Goal: Register for event/course

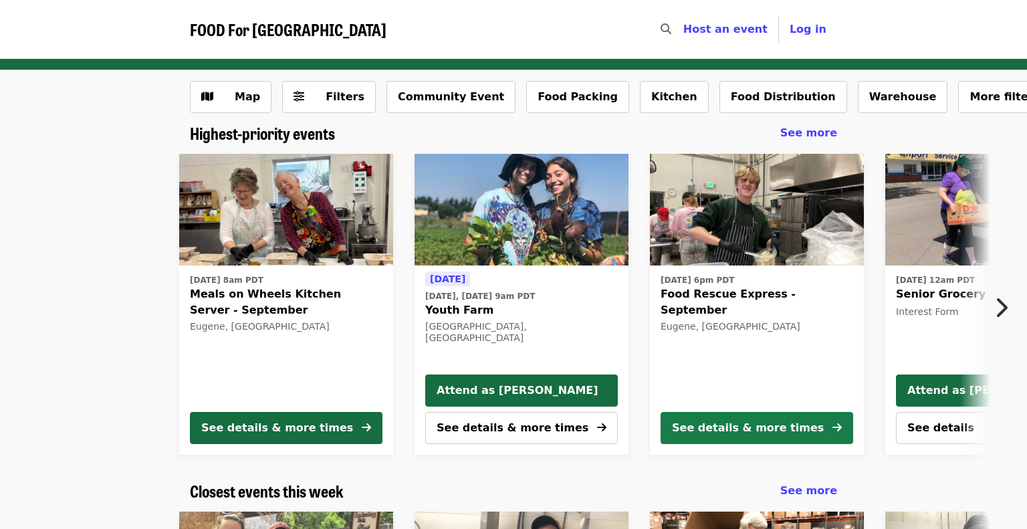
click at [738, 428] on div "See details & more times" at bounding box center [748, 428] width 152 height 16
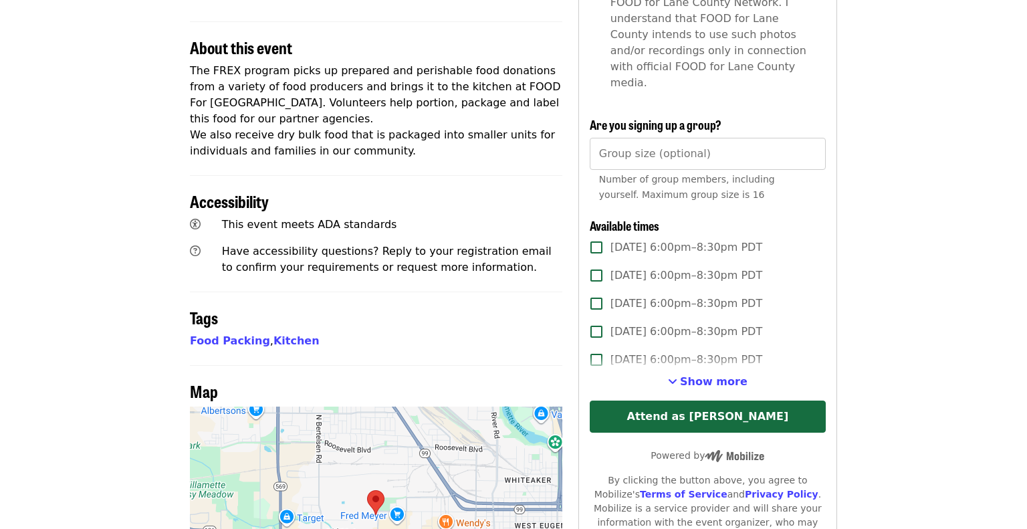
scroll to position [470, 0]
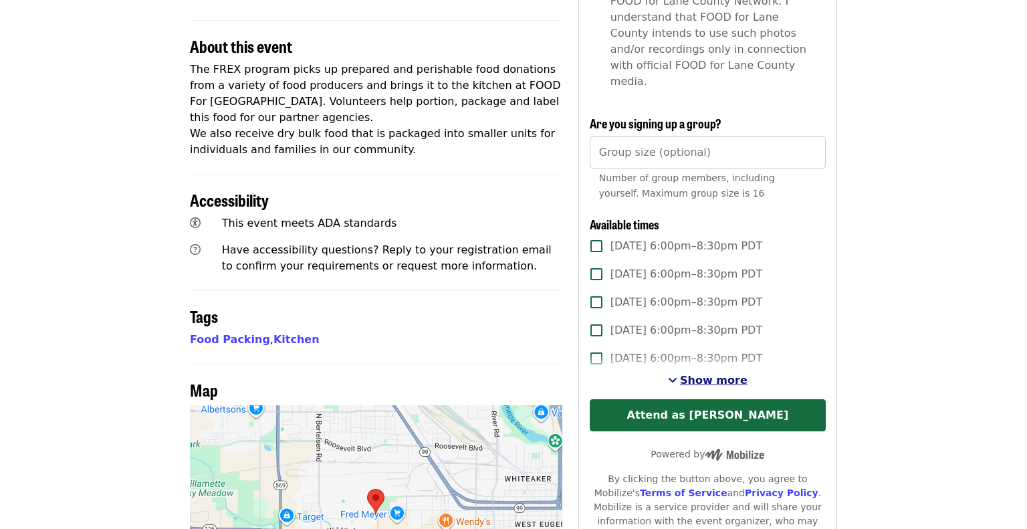
click at [704, 374] on span "Show more" at bounding box center [714, 380] width 68 height 13
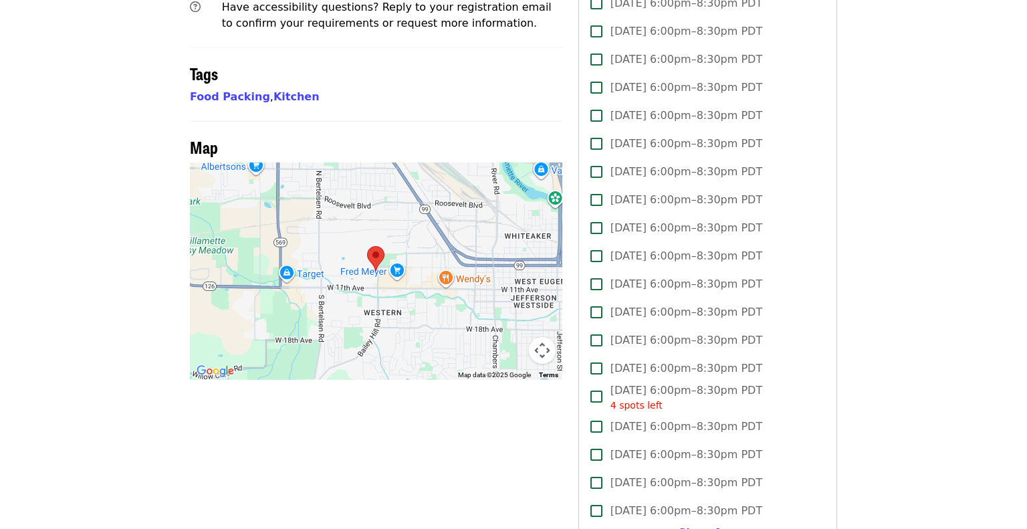
scroll to position [722, 0]
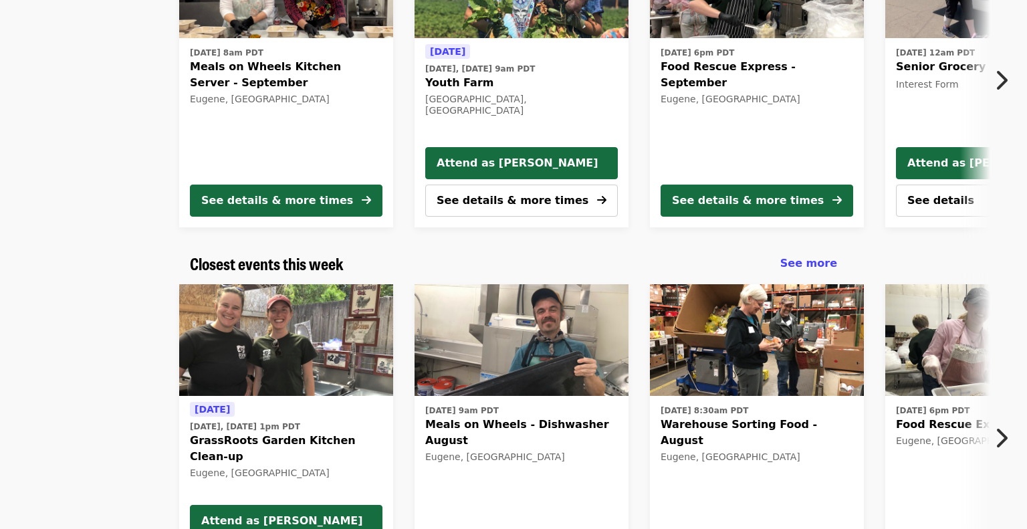
scroll to position [227, 0]
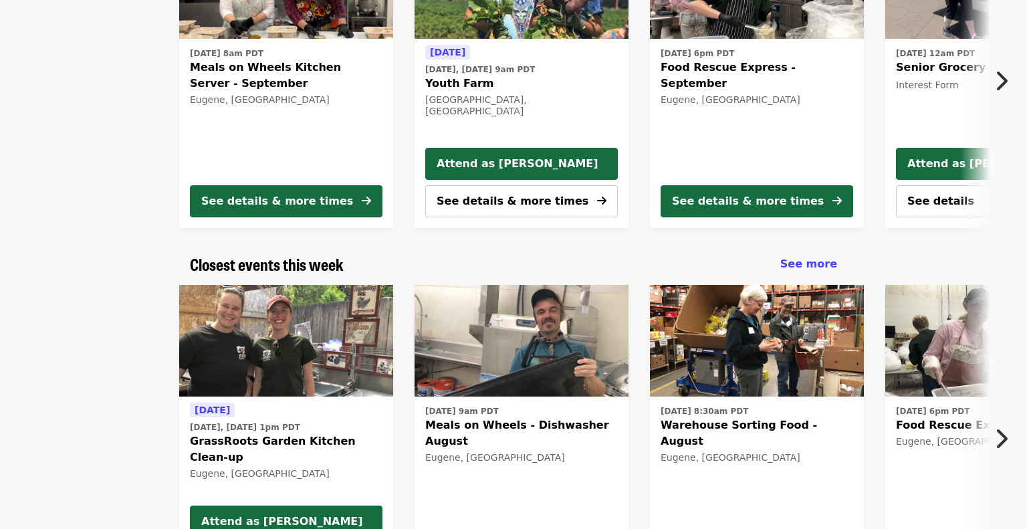
click at [1003, 75] on icon "chevron-right icon" at bounding box center [1001, 80] width 13 height 25
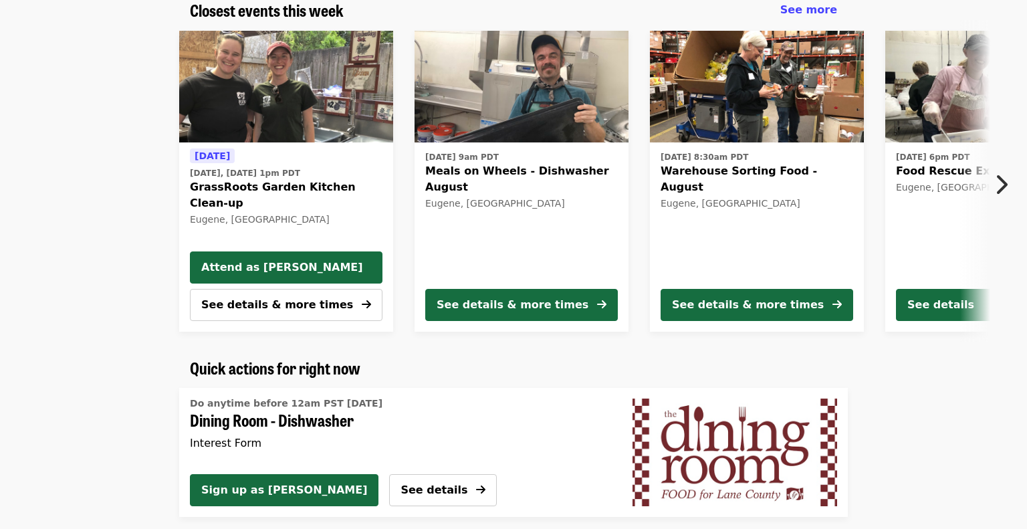
scroll to position [483, 0]
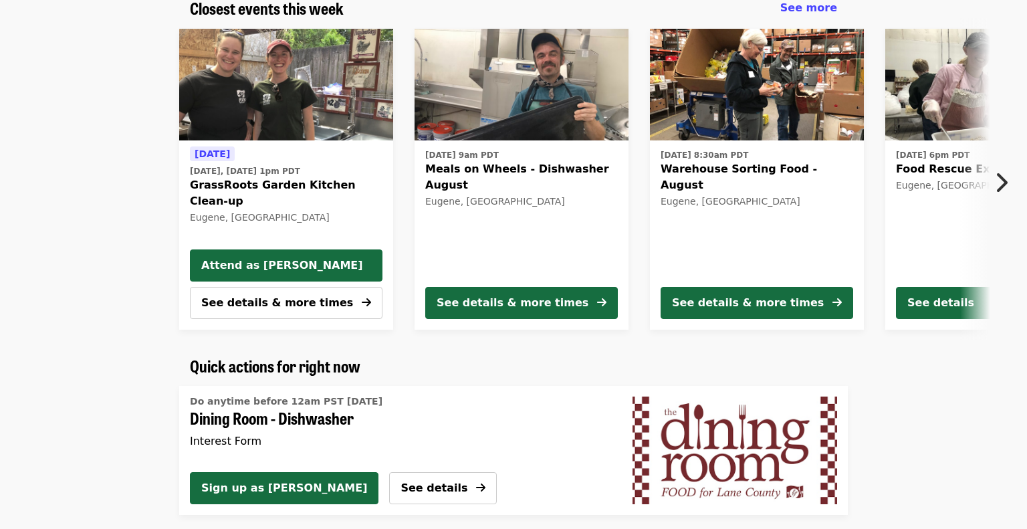
click at [1004, 179] on icon "chevron-right icon" at bounding box center [1001, 182] width 13 height 25
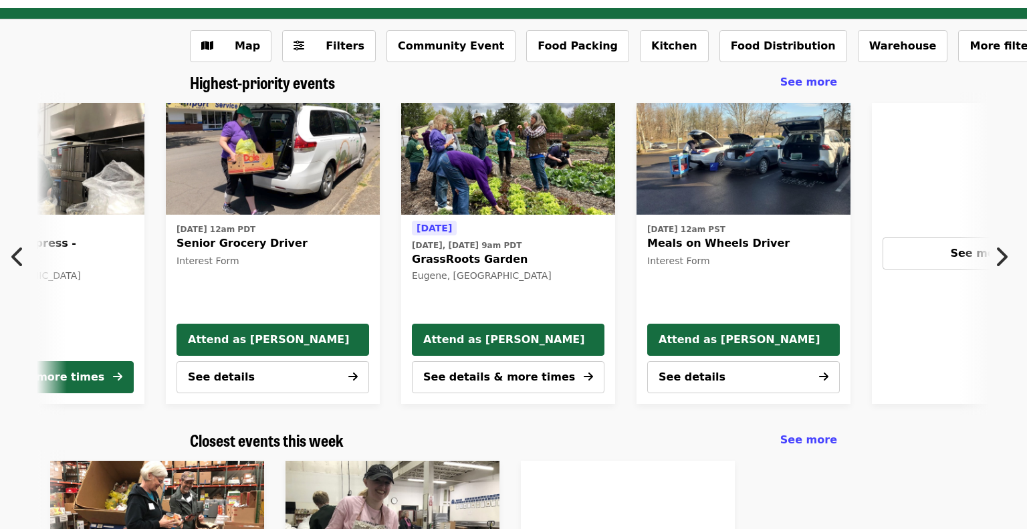
scroll to position [0, 0]
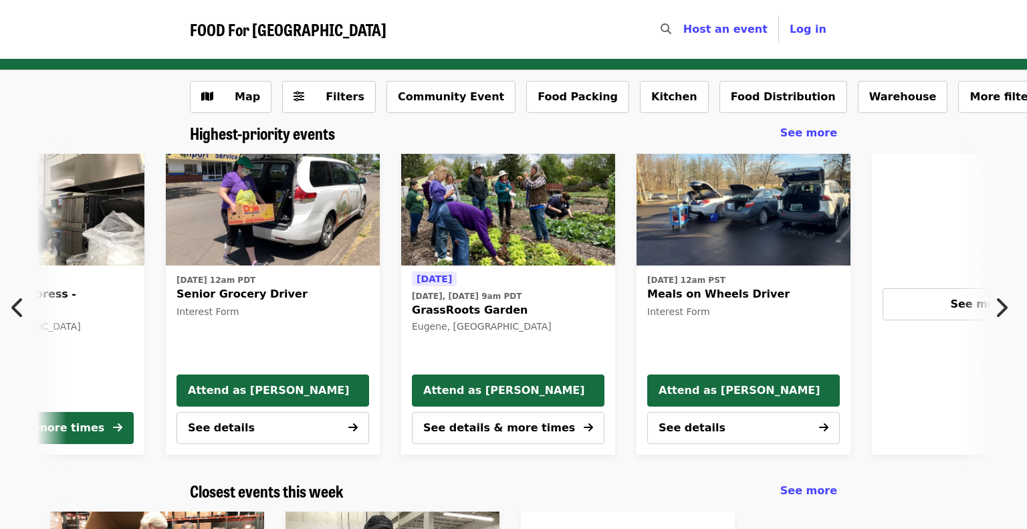
click at [16, 308] on icon "chevron-left icon" at bounding box center [17, 307] width 13 height 25
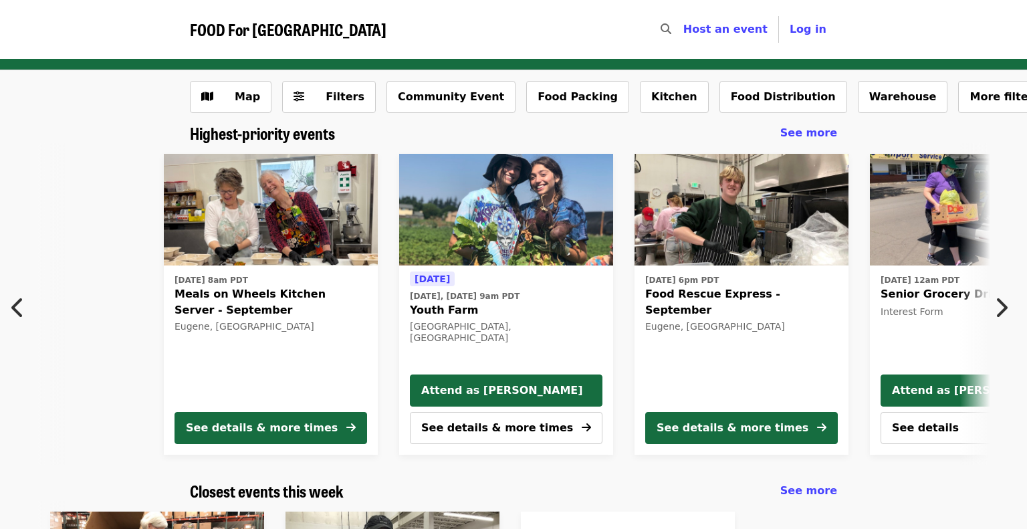
scroll to position [0, 13]
